Goal: Browse casually: Explore the website without a specific task or goal

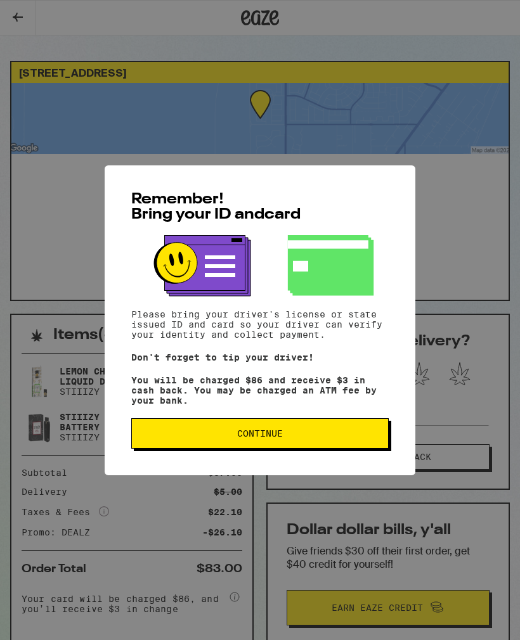
click at [18, 25] on div "Remember! Bring your ID and card Please bring your driver's license or state is…" at bounding box center [260, 320] width 520 height 640
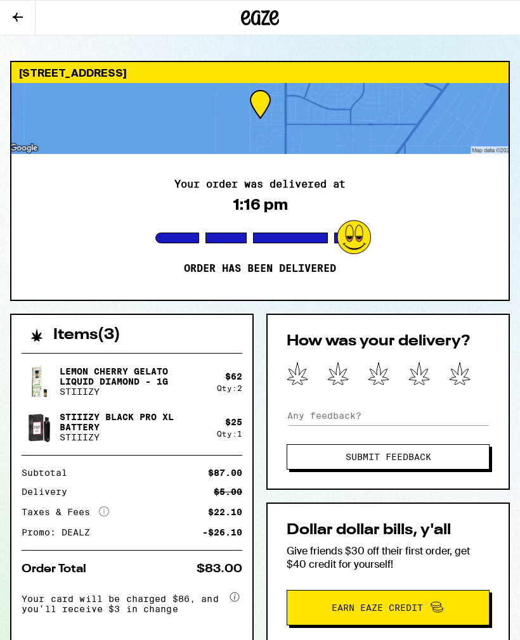
click at [15, 8] on button at bounding box center [17, 18] width 35 height 35
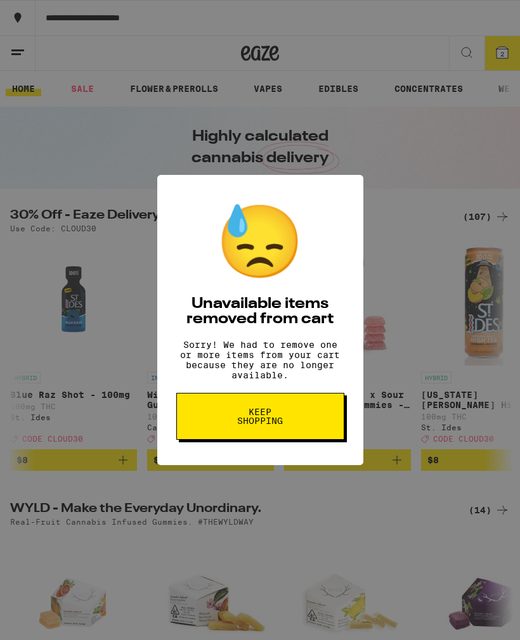
click at [240, 425] on span "Keep Shopping" at bounding box center [260, 417] width 65 height 18
